Goal: Transaction & Acquisition: Purchase product/service

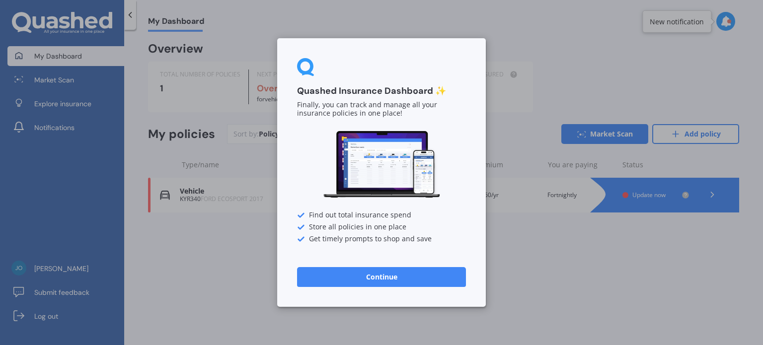
click at [525, 258] on div "Quashed Insurance Dashboard ✨ Finally, you can track and manage all your insura…" at bounding box center [381, 172] width 763 height 345
click at [377, 284] on button "Continue" at bounding box center [381, 277] width 169 height 20
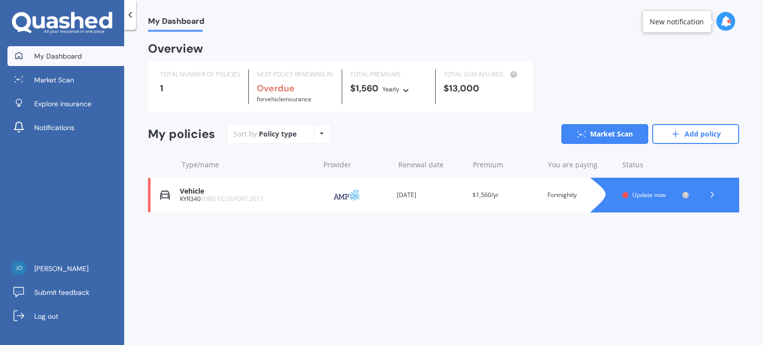
click at [728, 24] on icon at bounding box center [725, 21] width 11 height 11
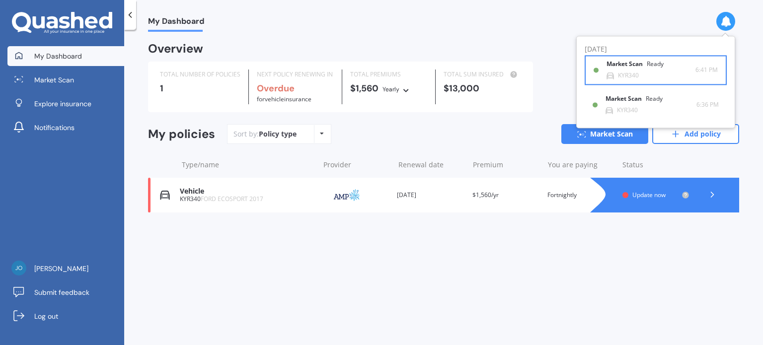
click at [638, 65] on b "Market Scan" at bounding box center [627, 64] width 40 height 7
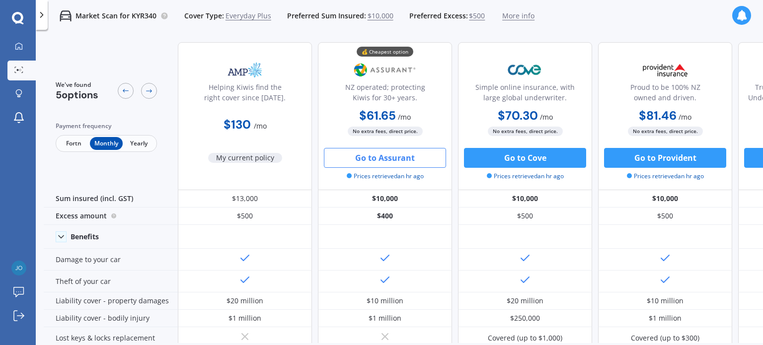
click at [392, 160] on button "Go to Assurant" at bounding box center [385, 158] width 122 height 20
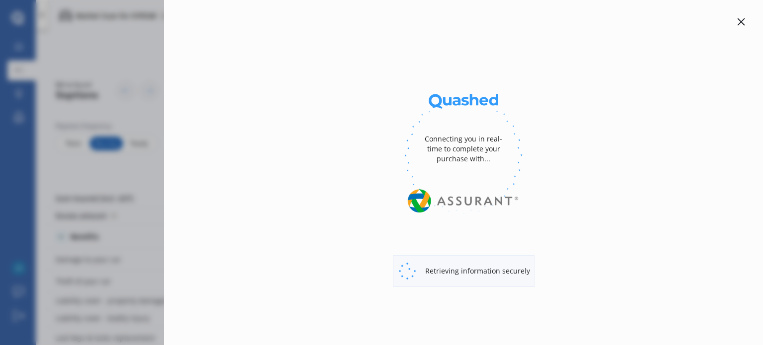
select select "full"
select select "0"
select select "Howick / [GEOGRAPHIC_DATA] / Beachlands"
select select "FORD"
select select "ECOSPORT"
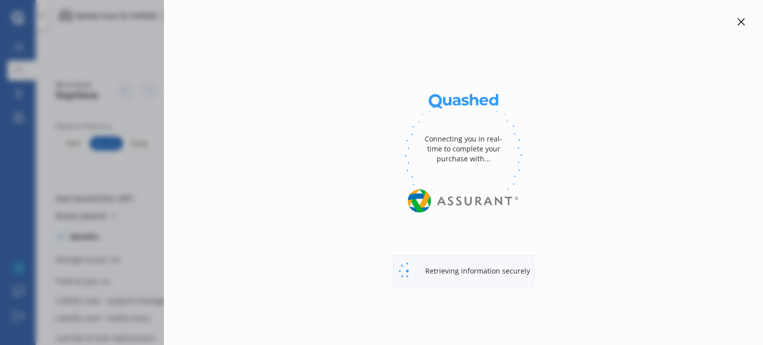
select select "TREND PETROL"
select select "Monthly"
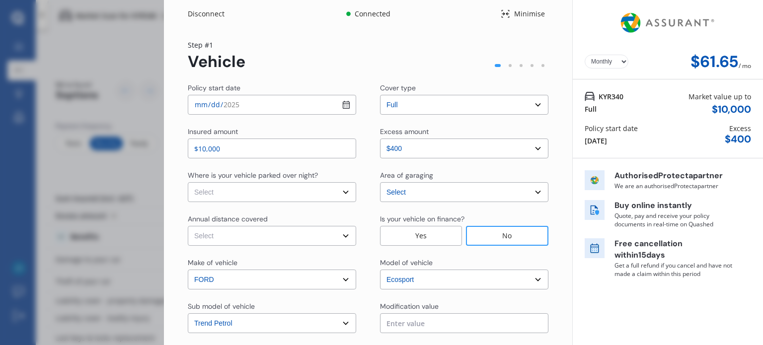
click at [231, 145] on input "$10,000" at bounding box center [272, 149] width 168 height 20
type input "$10,700"
click at [757, 176] on div "Authorised Protecta partner We are an authorised Protecta partner Buy online in…" at bounding box center [680, 224] width 190 height 130
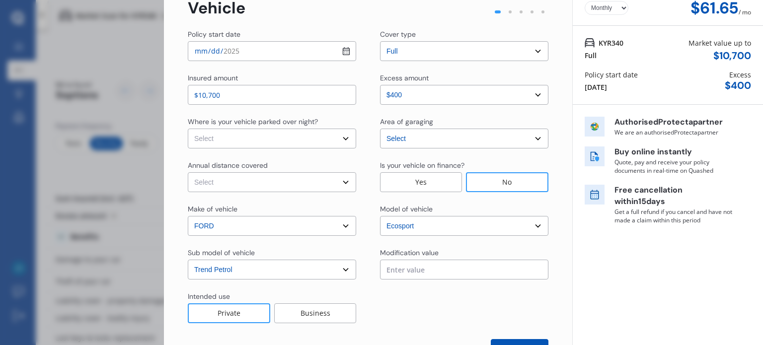
scroll to position [28, 0]
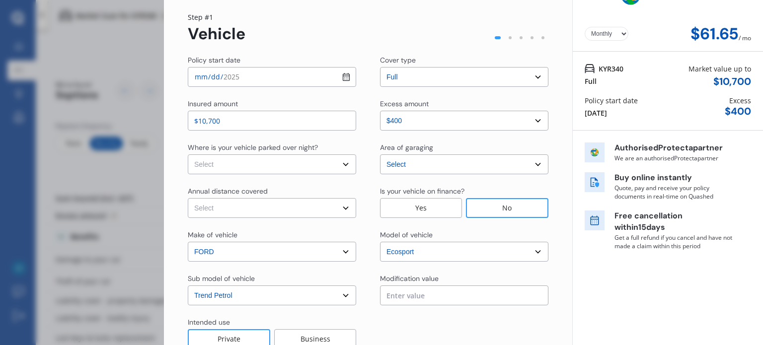
click at [535, 121] on select "Select excess amount $400 $900 $1,400" at bounding box center [464, 121] width 168 height 20
click at [380, 111] on select "Select excess amount $400 $900 $1,400" at bounding box center [464, 121] width 168 height 20
click at [344, 163] on select "Select In a garage On own property On street or road" at bounding box center [272, 165] width 168 height 20
select select "On own property"
click at [188, 155] on select "Select In a garage On own property On street or road" at bounding box center [272, 165] width 168 height 20
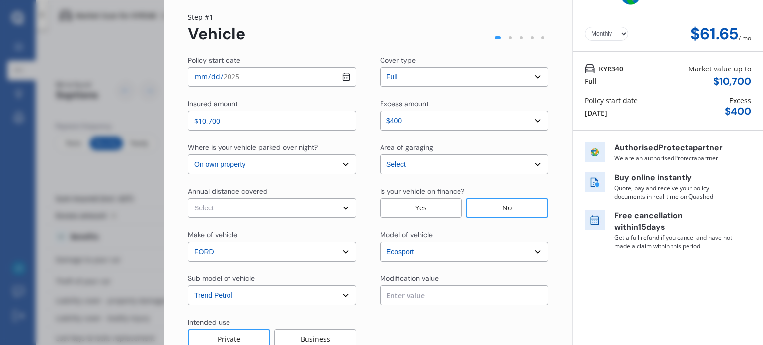
click at [345, 208] on select "Select Low (less than 15,000km per year) Average (15,000-30,000km per year) Hig…" at bounding box center [272, 208] width 168 height 20
click at [318, 185] on div "Policy start date [DATE] Cover type Select cover type 3rd Party 3rd Party Fire …" at bounding box center [368, 220] width 361 height 330
click at [344, 208] on select "Select Low (less than 15,000km per year) Average (15,000-30,000km per year) Hig…" at bounding box center [272, 208] width 168 height 20
select select "15000"
click at [188, 198] on select "Select Low (less than 15,000km per year) Average (15,000-30,000km per year) Hig…" at bounding box center [272, 208] width 168 height 20
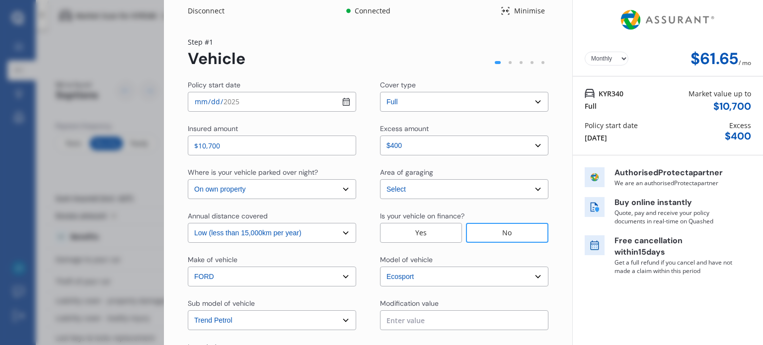
scroll to position [0, 0]
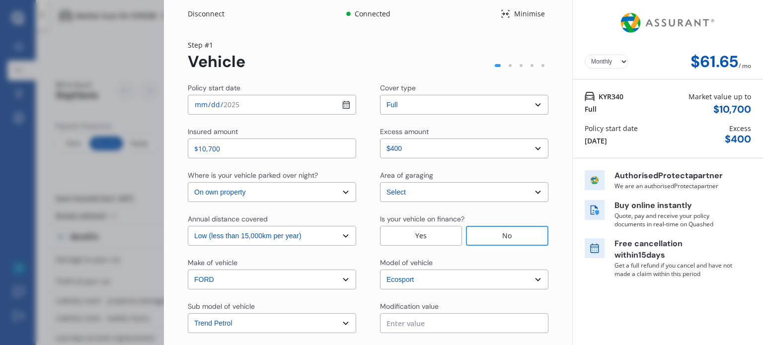
click at [537, 192] on select "Select [GEOGRAPHIC_DATA] [GEOGRAPHIC_DATA] [GEOGRAPHIC_DATA] / [PERSON_NAME] / …" at bounding box center [464, 192] width 168 height 20
click at [507, 193] on select "Select [GEOGRAPHIC_DATA] [GEOGRAPHIC_DATA] [GEOGRAPHIC_DATA] / [PERSON_NAME] / …" at bounding box center [464, 192] width 168 height 20
click at [533, 193] on select "Select [GEOGRAPHIC_DATA] [GEOGRAPHIC_DATA] [GEOGRAPHIC_DATA] / [PERSON_NAME] / …" at bounding box center [464, 192] width 168 height 20
click at [380, 182] on select "Select [GEOGRAPHIC_DATA] [GEOGRAPHIC_DATA] [GEOGRAPHIC_DATA] / [PERSON_NAME] / …" at bounding box center [464, 192] width 168 height 20
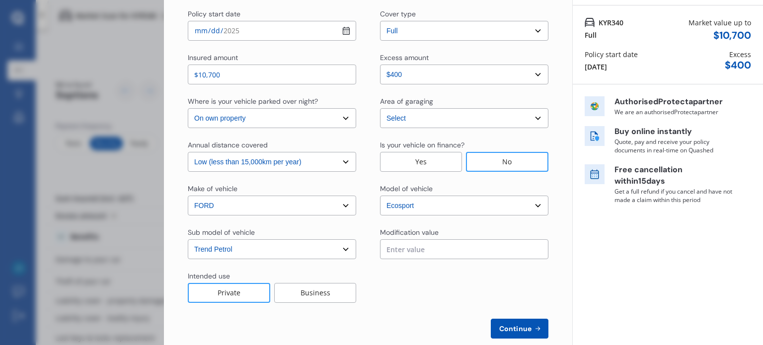
scroll to position [83, 0]
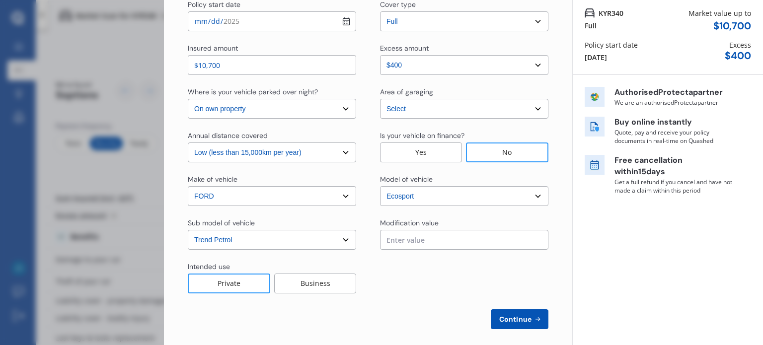
click at [512, 318] on span "Continue" at bounding box center [515, 320] width 36 height 8
select select "Mr"
select select "23"
select select "06"
select select "1965"
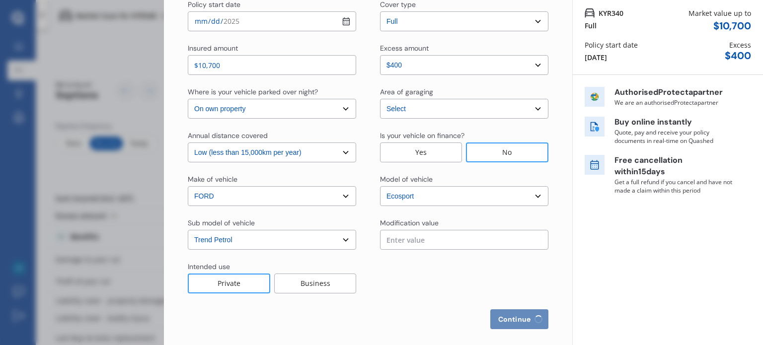
select select "full"
select select "more than 4 years"
select select "[GEOGRAPHIC_DATA]"
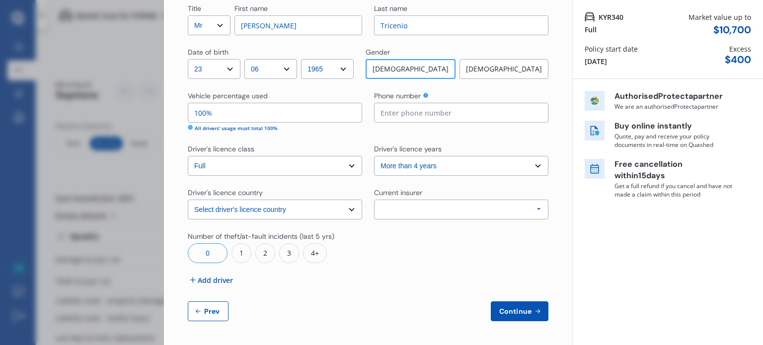
scroll to position [0, 0]
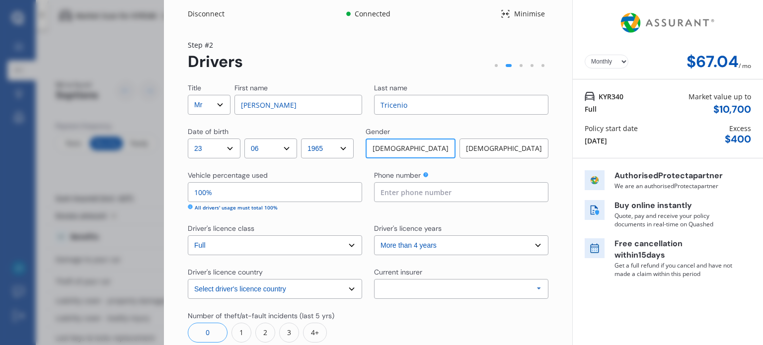
click at [536, 246] on select "Select driver's licence years Less than 1 year 1-2 years 2-4 years More than 4 …" at bounding box center [461, 246] width 174 height 20
click at [374, 236] on select "Select driver's licence years Less than 1 year 1-2 years 2-4 years More than 4 …" at bounding box center [461, 246] width 174 height 20
click at [469, 193] on input at bounding box center [461, 192] width 174 height 20
type input "0221913224"
click at [535, 291] on icon at bounding box center [539, 289] width 15 height 18
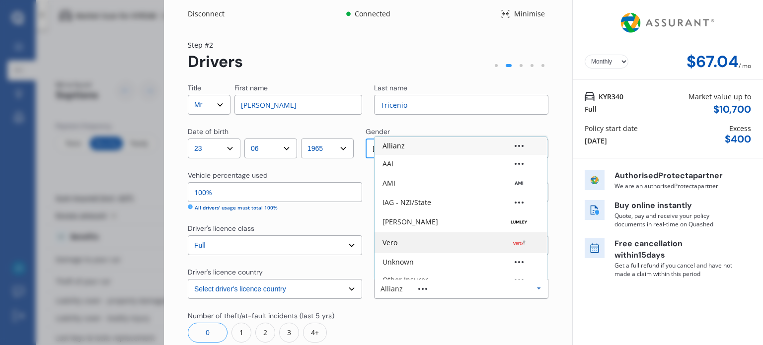
click at [392, 241] on div "Vero" at bounding box center [390, 242] width 15 height 7
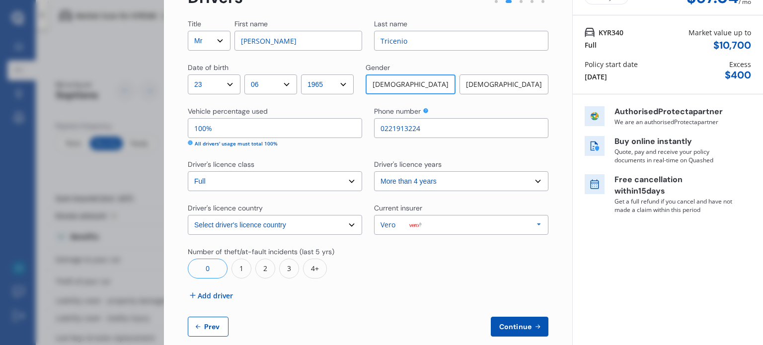
scroll to position [79, 0]
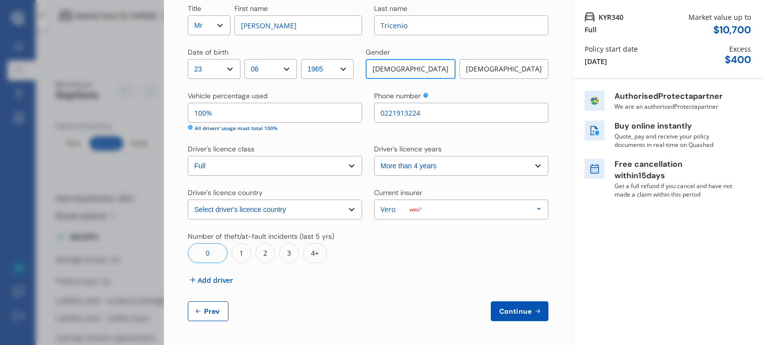
click at [514, 316] on button "Continue" at bounding box center [520, 312] width 58 height 20
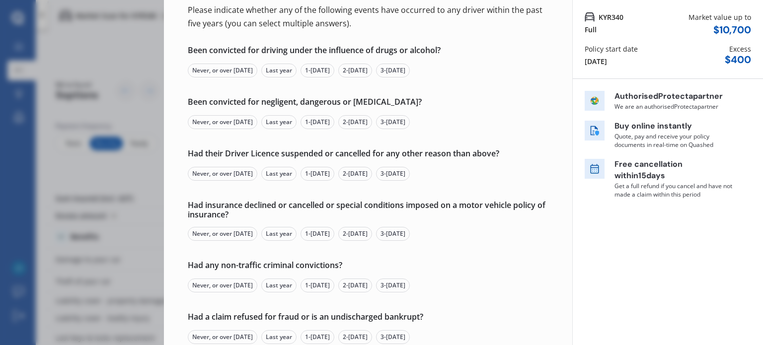
scroll to position [0, 0]
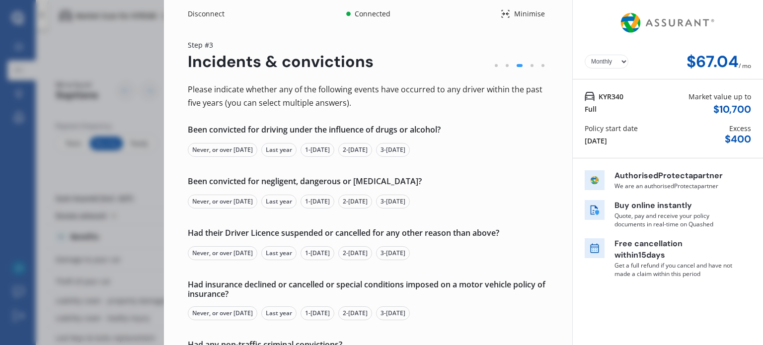
click at [219, 153] on div "Never, or over [DATE]" at bounding box center [223, 150] width 70 height 14
click at [217, 204] on div "Never, or over [DATE]" at bounding box center [223, 202] width 70 height 14
click at [216, 252] on div "Never, or over [DATE]" at bounding box center [223, 253] width 70 height 14
click at [219, 314] on div "Never, or over [DATE]" at bounding box center [223, 314] width 70 height 14
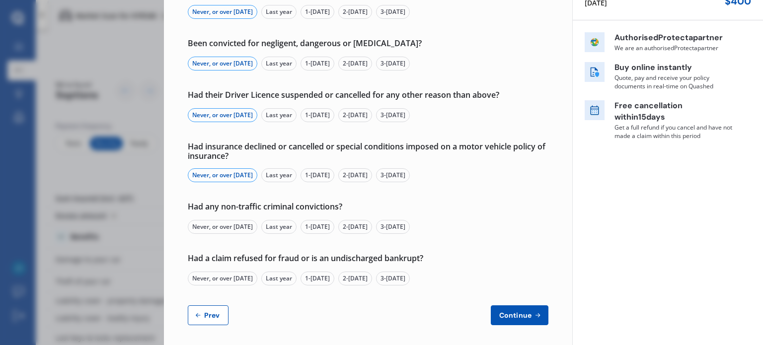
scroll to position [142, 0]
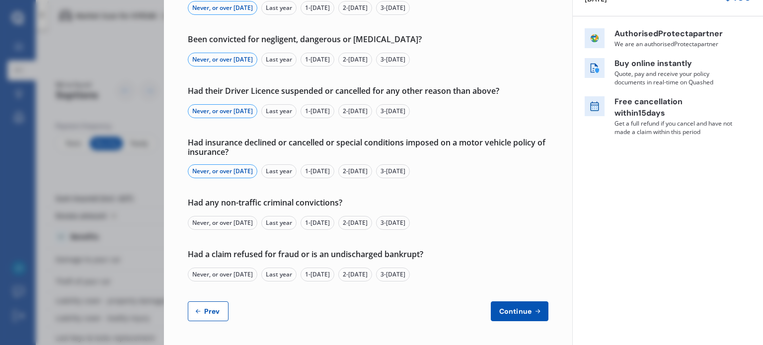
click at [235, 224] on div "Never, or over [DATE]" at bounding box center [223, 223] width 70 height 14
click at [234, 277] on div "Never, or over [DATE]" at bounding box center [223, 275] width 70 height 14
click at [507, 305] on button "Continue" at bounding box center [520, 312] width 58 height 20
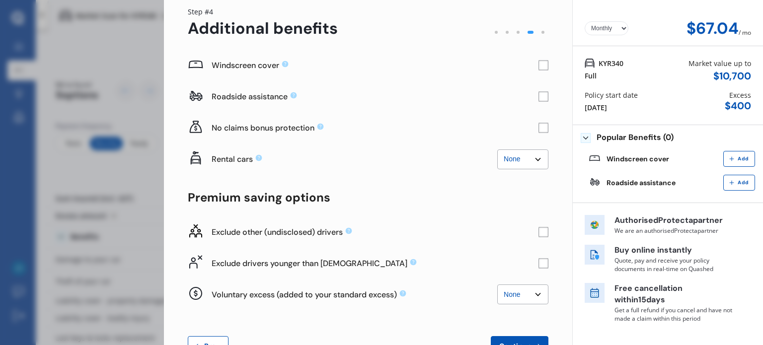
scroll to position [68, 0]
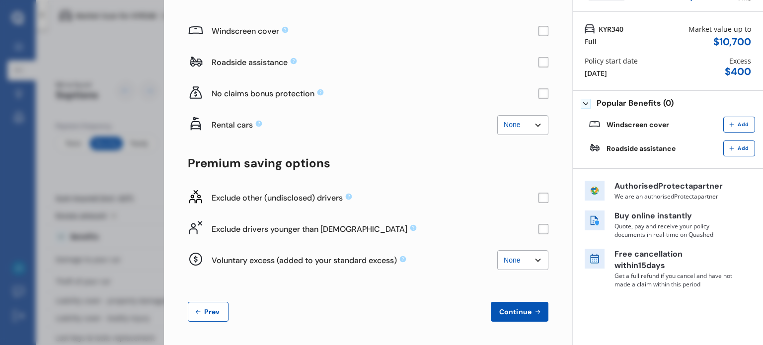
click at [522, 314] on span "Continue" at bounding box center [515, 312] width 36 height 8
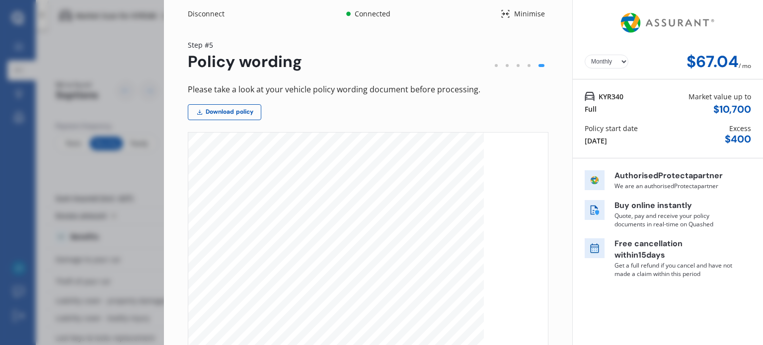
scroll to position [129, 0]
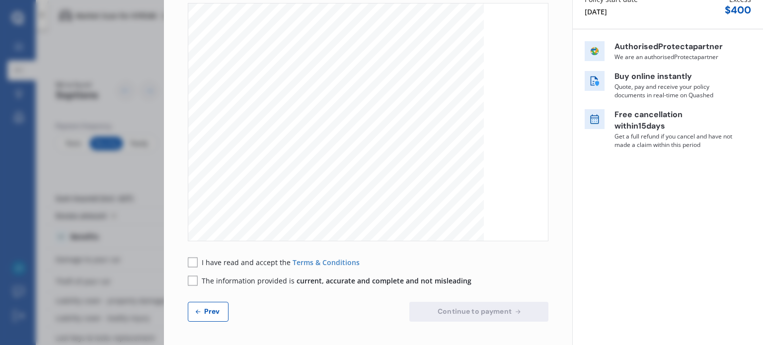
click at [189, 262] on rect at bounding box center [193, 262] width 10 height 10
click at [193, 282] on rect at bounding box center [193, 281] width 10 height 10
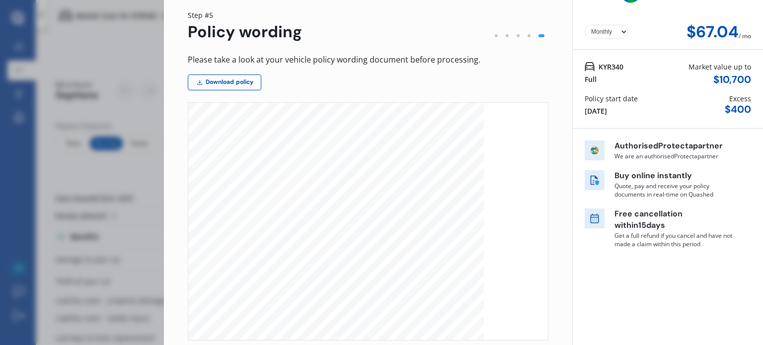
scroll to position [28, 0]
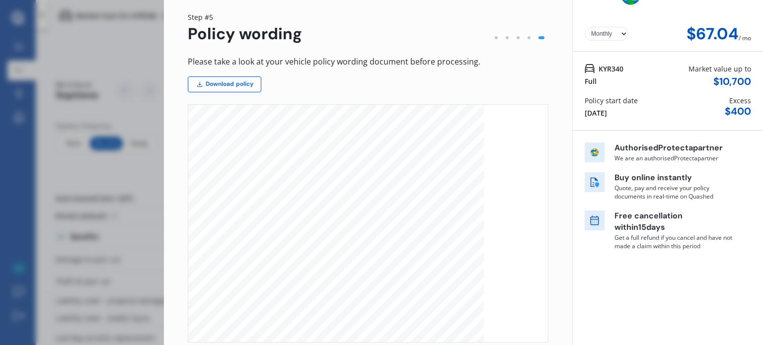
click at [217, 85] on link "Download policy" at bounding box center [225, 85] width 74 height 16
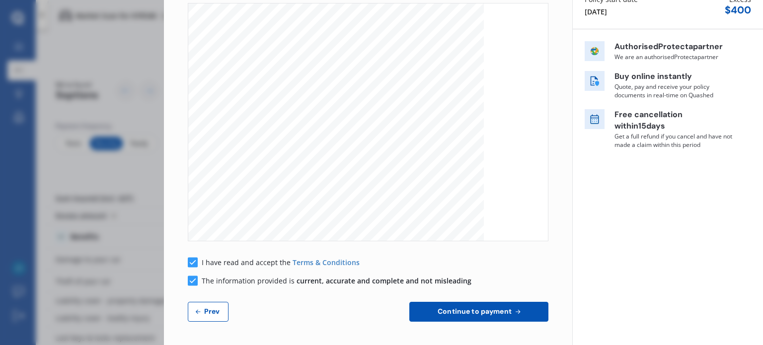
scroll to position [0, 0]
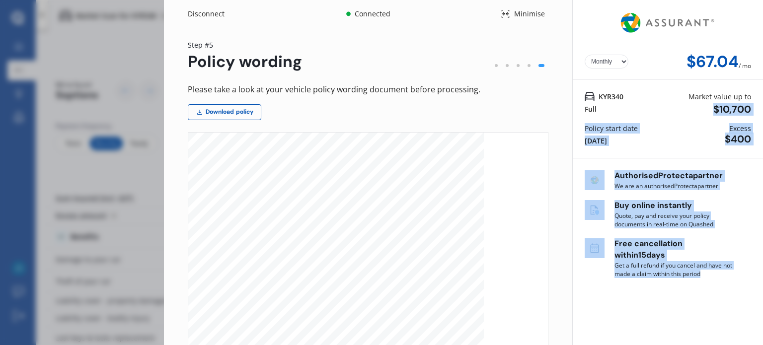
drag, startPoint x: 763, startPoint y: 93, endPoint x: 761, endPoint y: 361, distance: 267.3
click at [761, 345] on html "My Dashboard Market Scan Explore insurance Notifications [PERSON_NAME] Submit f…" at bounding box center [381, 172] width 763 height 345
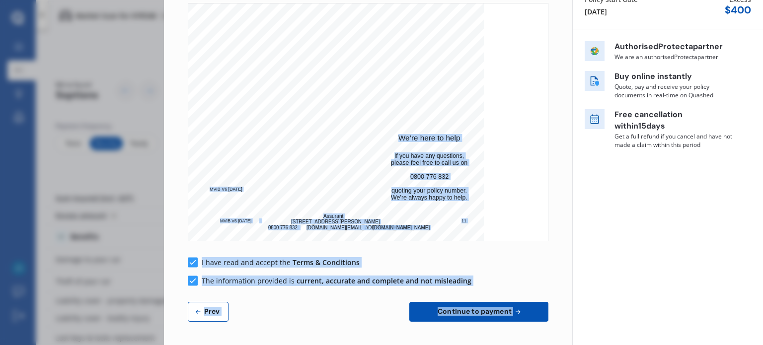
click at [484, 312] on span "Continue to payment" at bounding box center [475, 312] width 78 height 8
